Goal: Find specific page/section: Find specific page/section

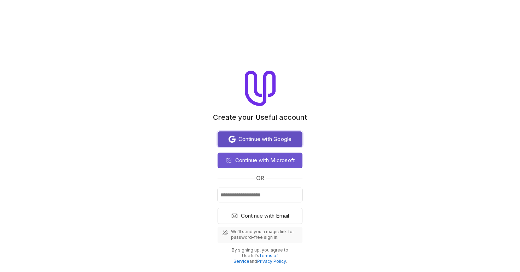
click at [261, 140] on span "Continue with Google" at bounding box center [264, 139] width 53 height 8
